Goal: Task Accomplishment & Management: Use online tool/utility

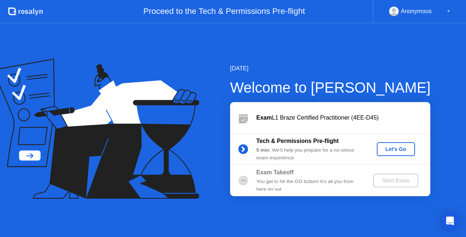
click at [388, 149] on div "Let's Go" at bounding box center [396, 149] width 32 height 6
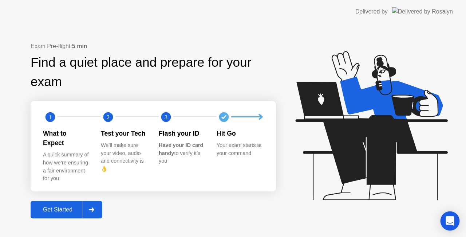
click at [448, 225] on div "Open Intercom Messenger" at bounding box center [450, 220] width 19 height 19
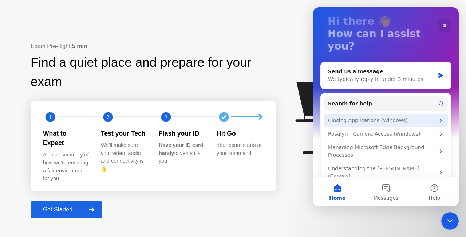
scroll to position [44, 0]
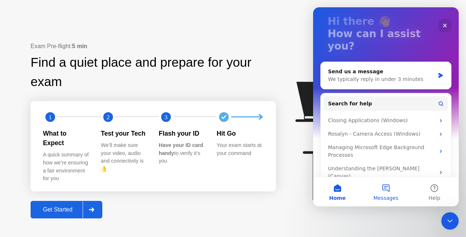
click at [394, 191] on button "Messages" at bounding box center [386, 191] width 48 height 29
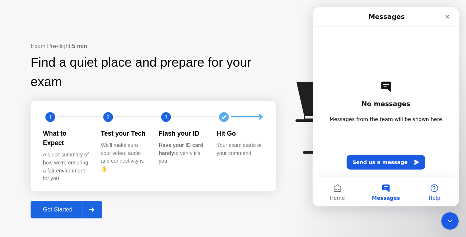
click at [440, 191] on button "Help" at bounding box center [435, 191] width 48 height 29
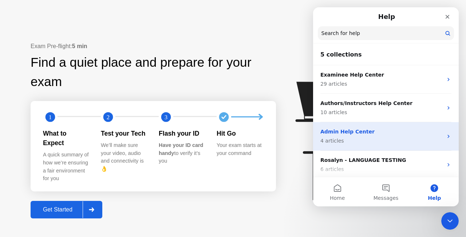
scroll to position [30, 0]
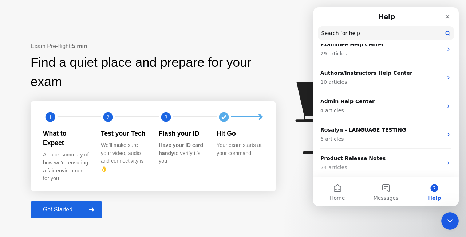
click at [265, 202] on div "Exam Pre-flight: 5 min Find a quiet place and prepare for your exam 1 2 3 What …" at bounding box center [154, 130] width 246 height 176
click at [55, 210] on button "Get Started" at bounding box center [67, 209] width 72 height 17
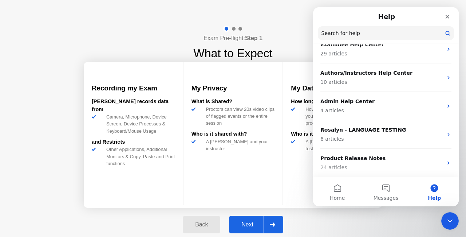
click at [327, 223] on div "Exam Pre-flight: Step 1 What to Expect Recording my Exam [PERSON_NAME] records …" at bounding box center [233, 133] width 466 height 220
click at [454, 217] on div "Close Intercom Messenger" at bounding box center [448, 219] width 17 height 17
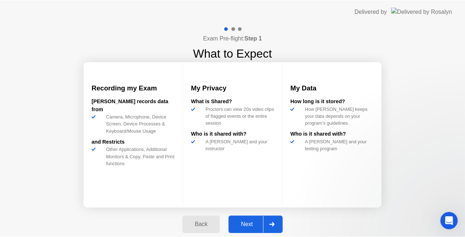
scroll to position [0, 0]
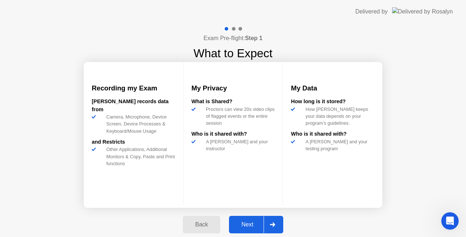
click at [253, 229] on button "Next" at bounding box center [256, 224] width 54 height 17
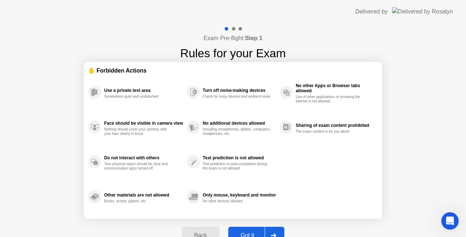
click at [257, 229] on button "Got it" at bounding box center [256, 235] width 56 height 17
select select "**********"
select select "*******"
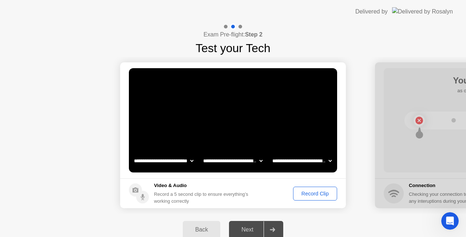
click at [248, 229] on div "Next" at bounding box center [247, 229] width 32 height 7
click at [271, 228] on icon at bounding box center [272, 229] width 5 height 4
click at [245, 231] on div "Next" at bounding box center [247, 229] width 32 height 7
click at [312, 194] on div "Record Clip" at bounding box center [315, 194] width 39 height 6
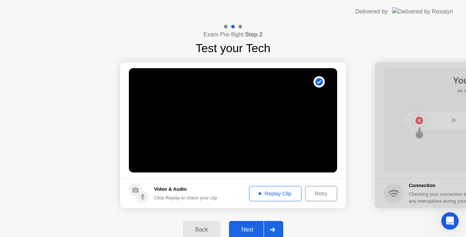
click at [264, 200] on button "Replay Clip" at bounding box center [275, 193] width 52 height 15
click at [323, 192] on div "Retry" at bounding box center [321, 194] width 27 height 6
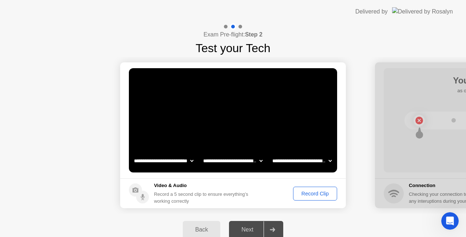
click at [313, 192] on div "Record Clip" at bounding box center [315, 194] width 39 height 6
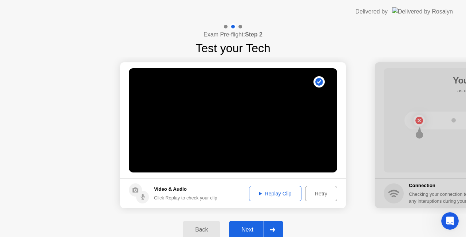
click at [268, 198] on button "Replay Clip" at bounding box center [275, 193] width 52 height 15
click at [252, 230] on div "Next" at bounding box center [247, 229] width 32 height 7
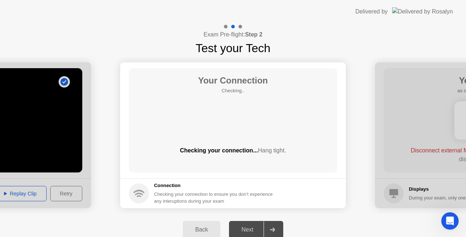
click at [209, 229] on div "Back" at bounding box center [201, 229] width 33 height 7
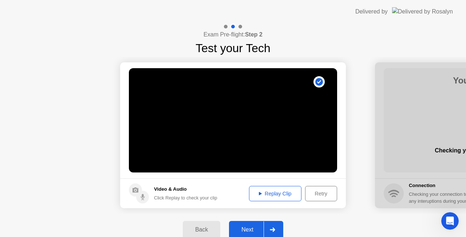
click at [262, 228] on div "Next" at bounding box center [247, 229] width 32 height 7
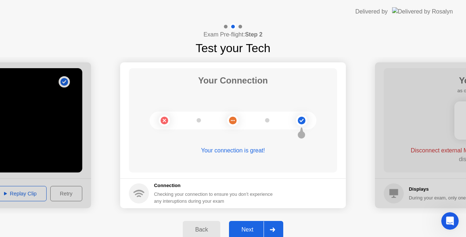
click at [247, 231] on div "Next" at bounding box center [247, 229] width 32 height 7
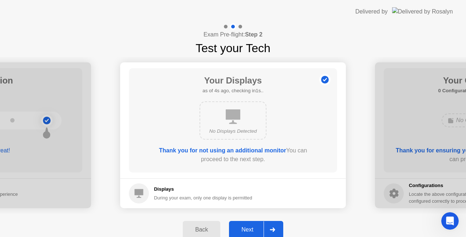
click at [255, 229] on div "Next" at bounding box center [247, 229] width 32 height 7
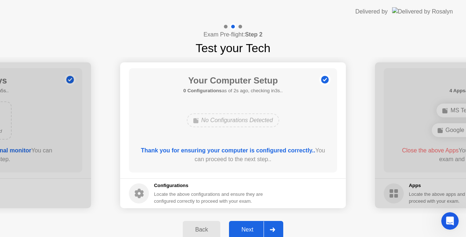
click at [249, 227] on div "Next" at bounding box center [247, 229] width 32 height 7
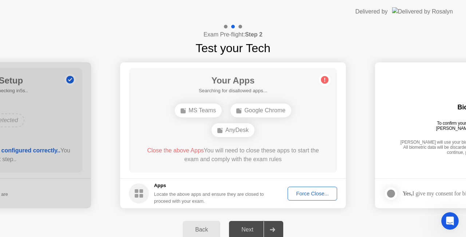
drag, startPoint x: 189, startPoint y: 160, endPoint x: 152, endPoint y: 175, distance: 40.2
click at [189, 160] on div "Close the above Apps You will need to close these apps to start the exam and co…" at bounding box center [234, 154] width 188 height 17
click at [215, 120] on div "MS Teams" at bounding box center [207, 120] width 47 height 14
click at [306, 195] on div "Force Close..." at bounding box center [312, 194] width 44 height 6
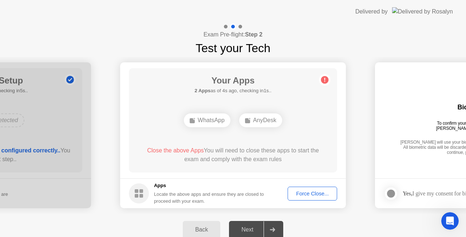
click at [260, 226] on div "Next" at bounding box center [247, 229] width 32 height 7
click at [209, 121] on div "WhatsApp" at bounding box center [207, 120] width 47 height 14
click at [307, 192] on div "Force Close..." at bounding box center [312, 194] width 44 height 6
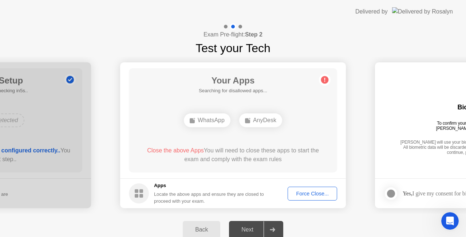
click at [263, 122] on div "AnyDesk" at bounding box center [260, 120] width 43 height 14
click at [205, 117] on div "WhatsApp" at bounding box center [207, 120] width 47 height 14
click at [312, 192] on div "Force Close..." at bounding box center [312, 194] width 44 height 6
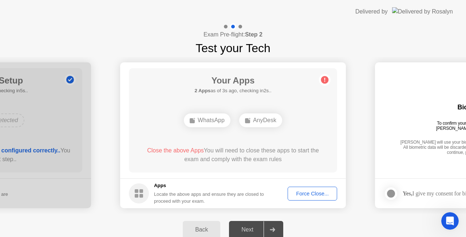
click at [320, 193] on div "Force Close..." at bounding box center [312, 194] width 44 height 6
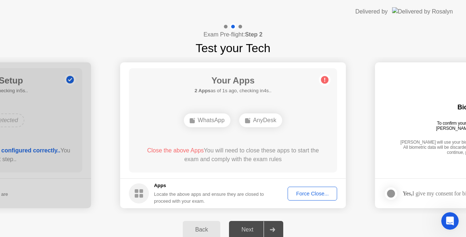
click at [295, 192] on div "Force Close..." at bounding box center [312, 194] width 44 height 6
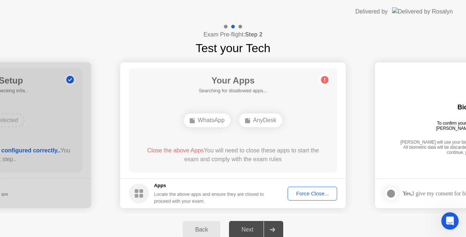
click at [279, 229] on div at bounding box center [272, 229] width 17 height 17
drag, startPoint x: 290, startPoint y: 230, endPoint x: 272, endPoint y: 232, distance: 18.1
click at [290, 231] on div "Back Next" at bounding box center [233, 229] width 466 height 32
click at [267, 231] on div at bounding box center [272, 229] width 17 height 17
click at [239, 227] on div "Next" at bounding box center [247, 229] width 32 height 7
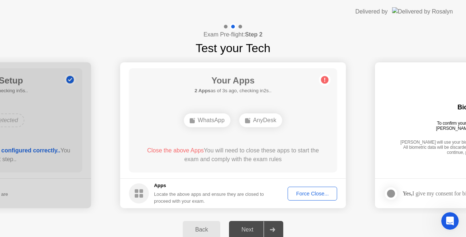
click at [314, 192] on div "Force Close..." at bounding box center [312, 194] width 44 height 6
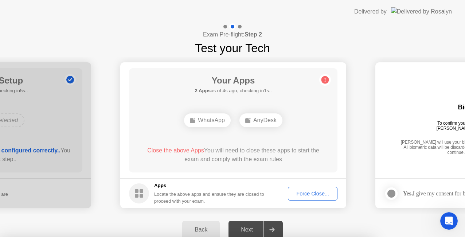
drag, startPoint x: 234, startPoint y: 130, endPoint x: 234, endPoint y: 135, distance: 4.4
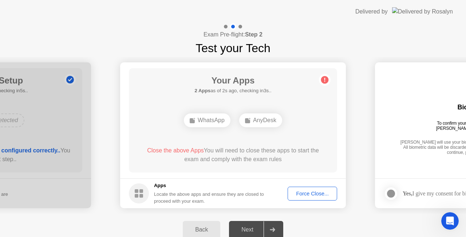
click at [149, 185] on div "Apps Locate the above apps and ensure they are closed to proceed with your exam." at bounding box center [197, 193] width 136 height 23
click at [303, 195] on div "Force Close..." at bounding box center [312, 194] width 44 height 6
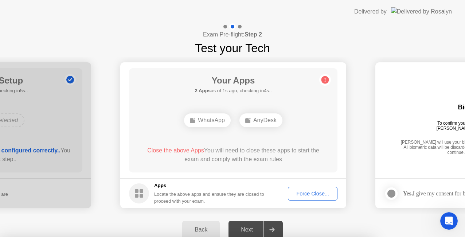
drag, startPoint x: 266, startPoint y: 141, endPoint x: 263, endPoint y: 144, distance: 4.2
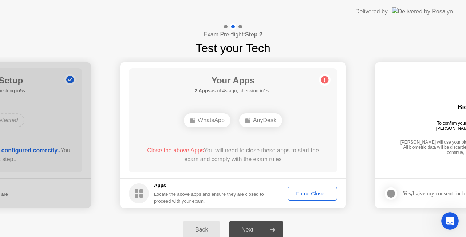
click at [333, 77] on div "Your Apps 2 Apps as of 4s ago, checking in1s.. WhatsApp AnyDesk Close the above…" at bounding box center [233, 120] width 208 height 104
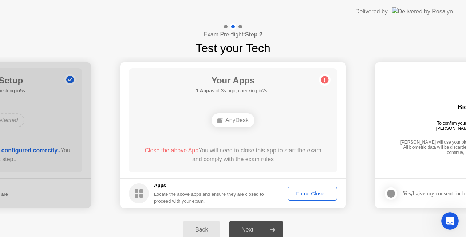
click at [309, 194] on div "Force Close..." at bounding box center [312, 194] width 44 height 6
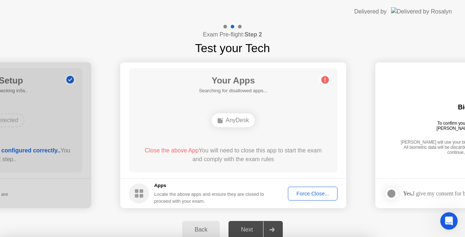
click at [308, 236] on div at bounding box center [232, 237] width 465 height 0
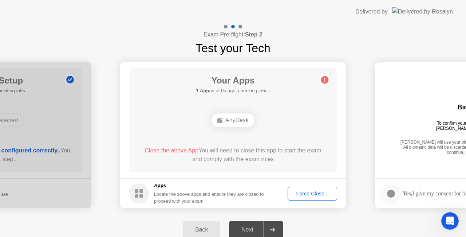
click at [300, 189] on button "Force Close..." at bounding box center [313, 194] width 50 height 14
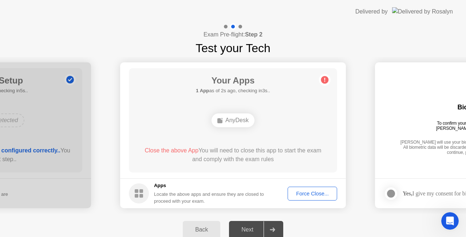
click at [240, 122] on div "AnyDesk" at bounding box center [233, 120] width 43 height 14
drag, startPoint x: 139, startPoint y: 150, endPoint x: 196, endPoint y: 158, distance: 57.8
click at [196, 158] on div "Close the above App You will need to close this app to start the exam and compl…" at bounding box center [234, 154] width 188 height 17
click at [323, 198] on button "Force Close..." at bounding box center [313, 194] width 50 height 14
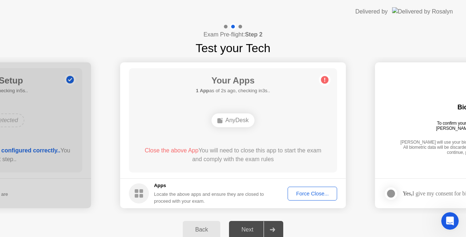
click at [208, 232] on div "Back" at bounding box center [201, 229] width 33 height 7
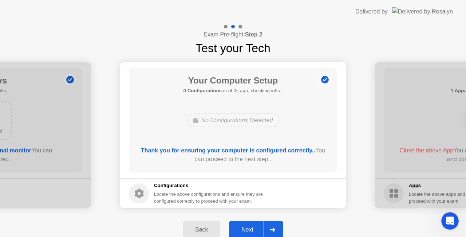
click at [250, 229] on div "Next" at bounding box center [247, 229] width 32 height 7
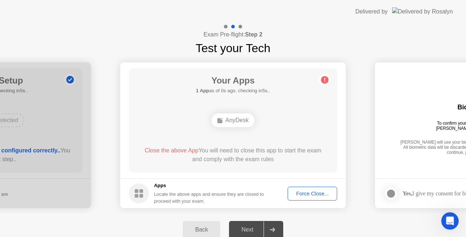
click at [251, 230] on div "Next" at bounding box center [247, 229] width 32 height 7
click at [246, 117] on div "AnyDesk" at bounding box center [233, 120] width 43 height 14
click at [298, 196] on div "Force Close..." at bounding box center [312, 194] width 44 height 6
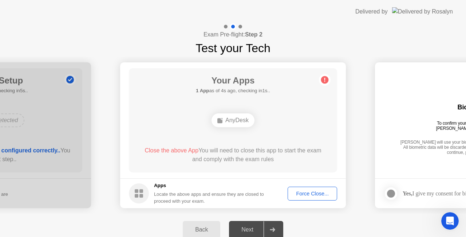
click at [211, 226] on div "Back" at bounding box center [201, 229] width 33 height 7
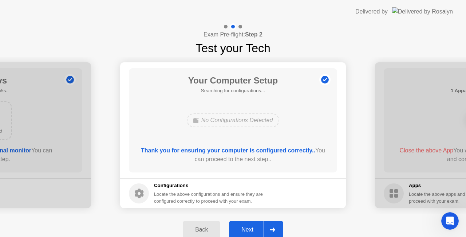
click at [211, 226] on div "Back" at bounding box center [201, 229] width 33 height 7
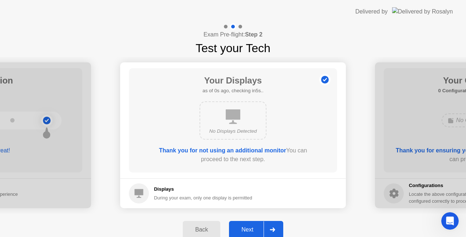
click at [211, 226] on div "Back" at bounding box center [201, 229] width 33 height 7
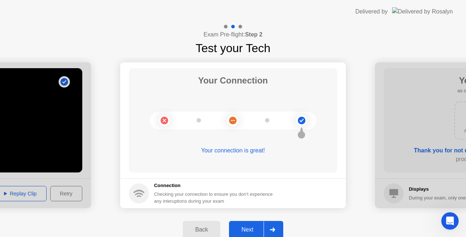
click at [211, 226] on div "Back" at bounding box center [201, 229] width 33 height 7
